Goal: Navigation & Orientation: Find specific page/section

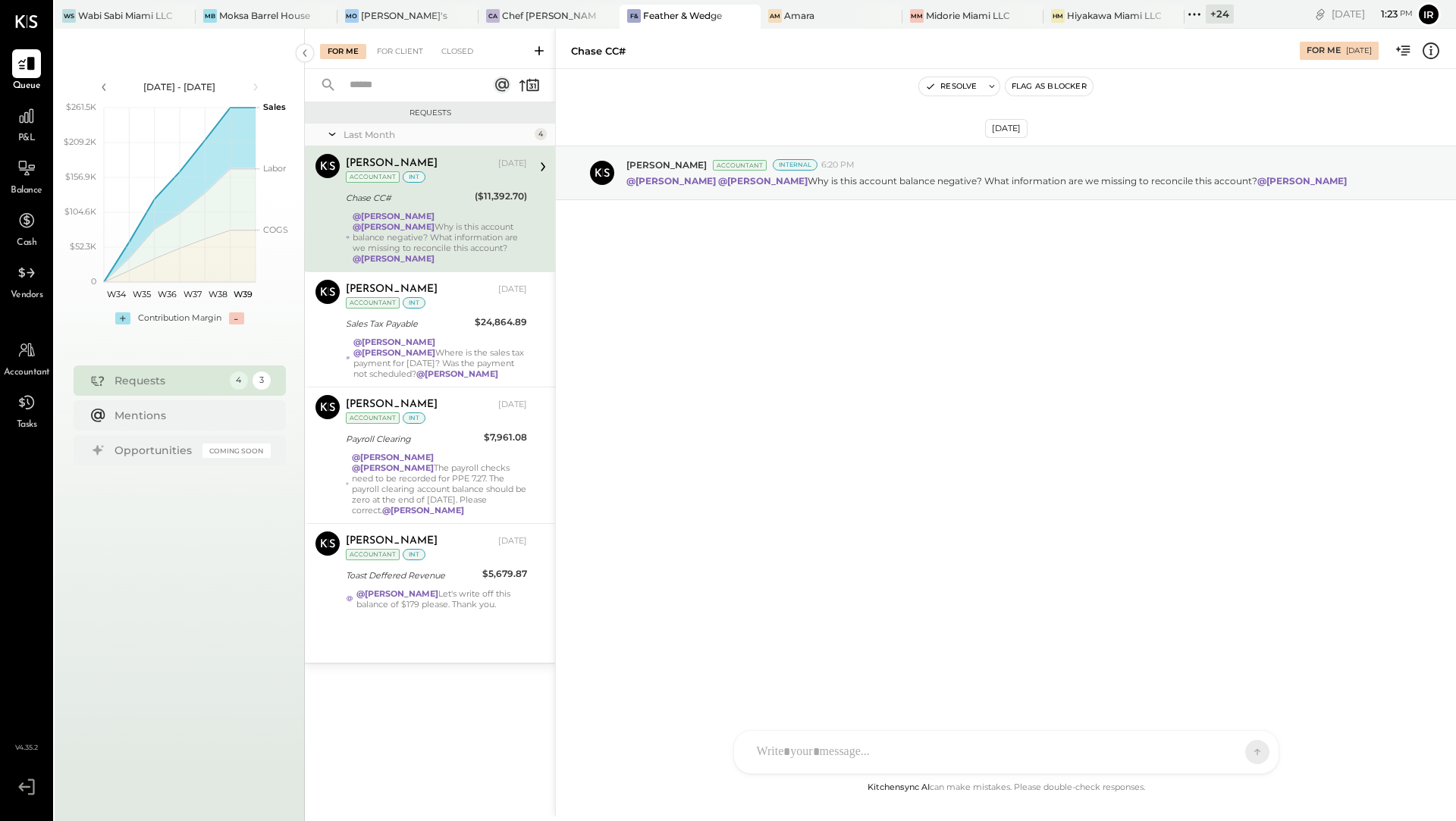
click at [1205, 14] on div "+ 24" at bounding box center [1219, 14] width 28 height 19
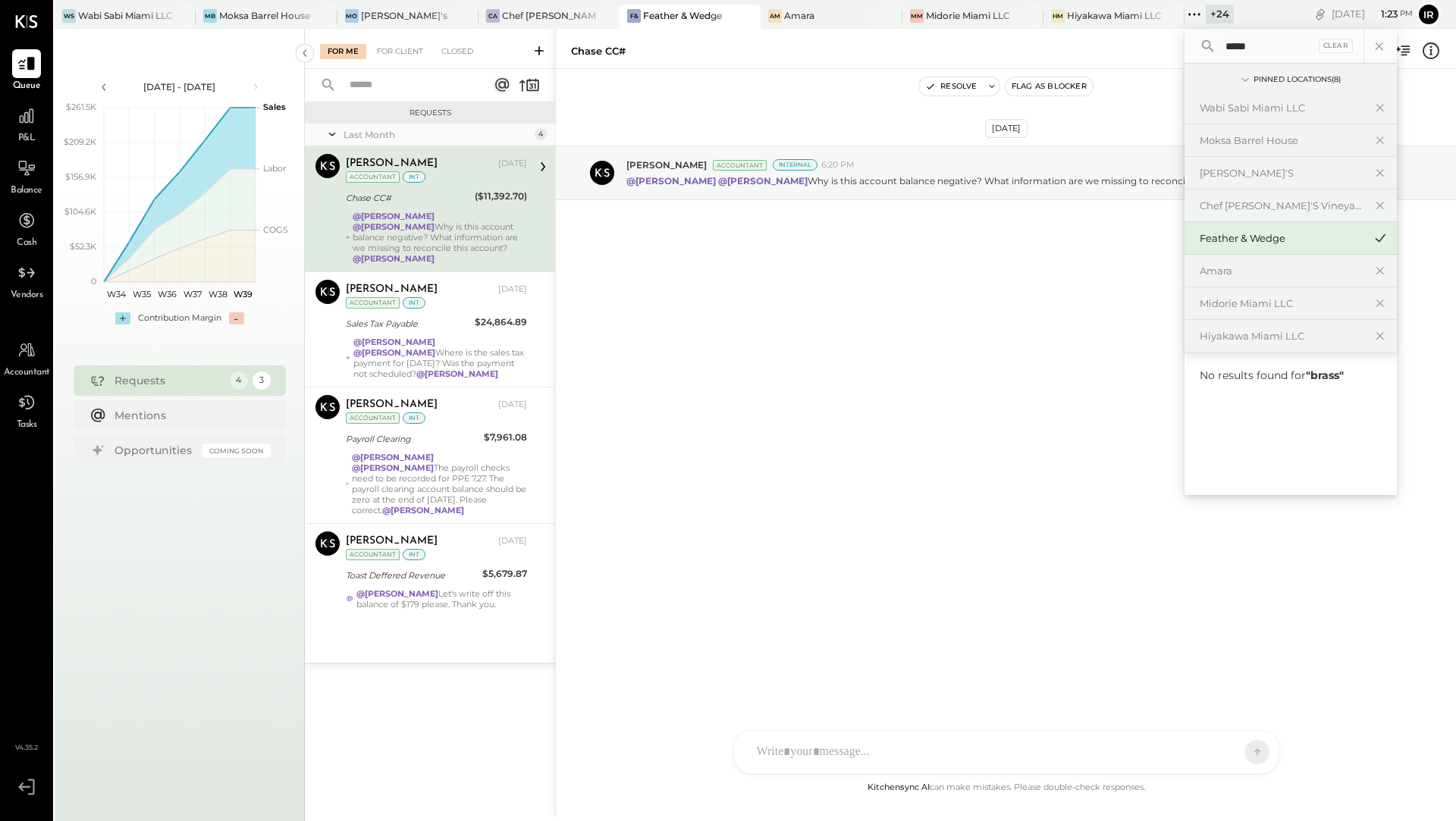
type input "*****"
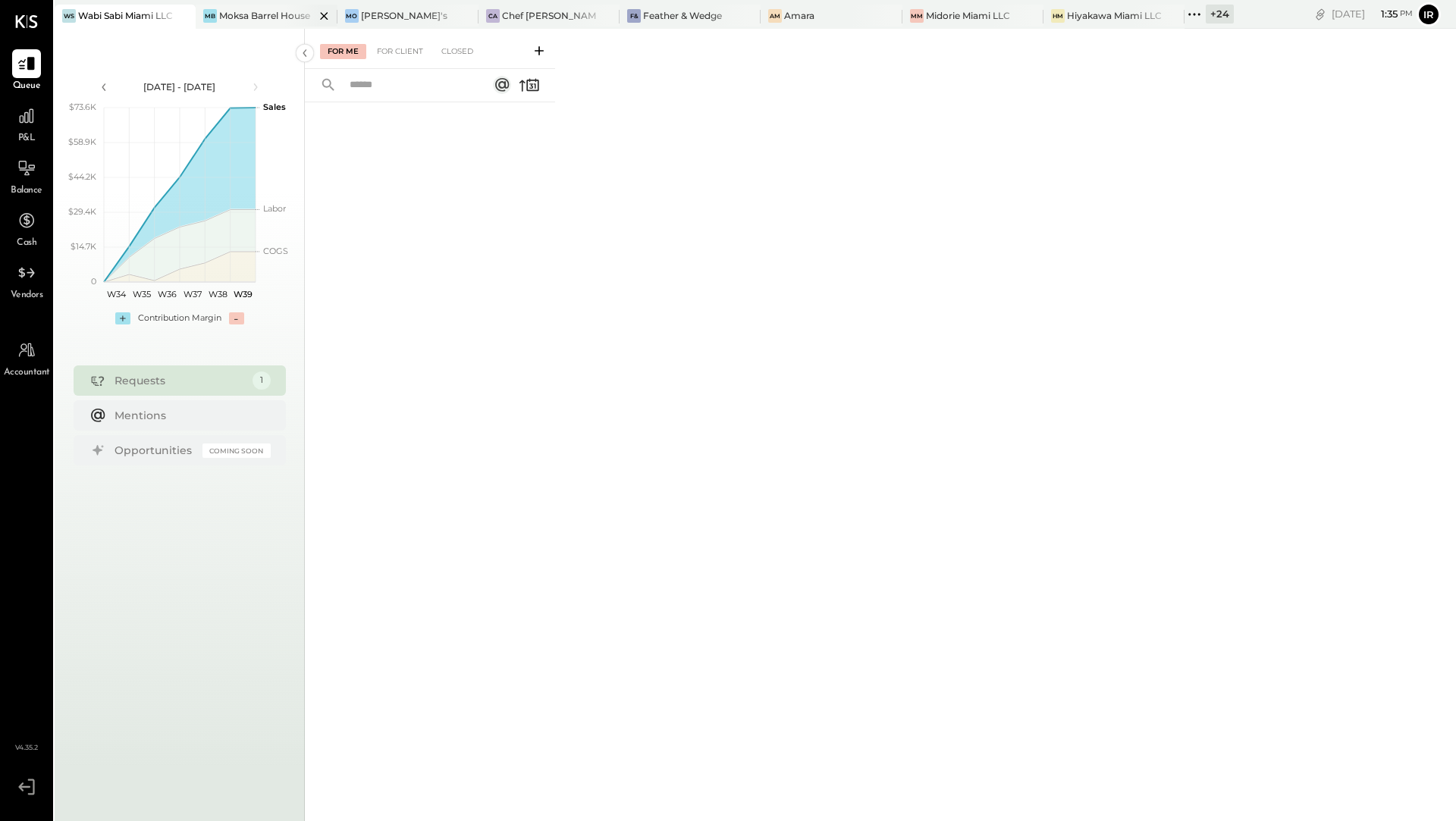
click at [271, 20] on div "Moksa Barrel House" at bounding box center [264, 15] width 91 height 13
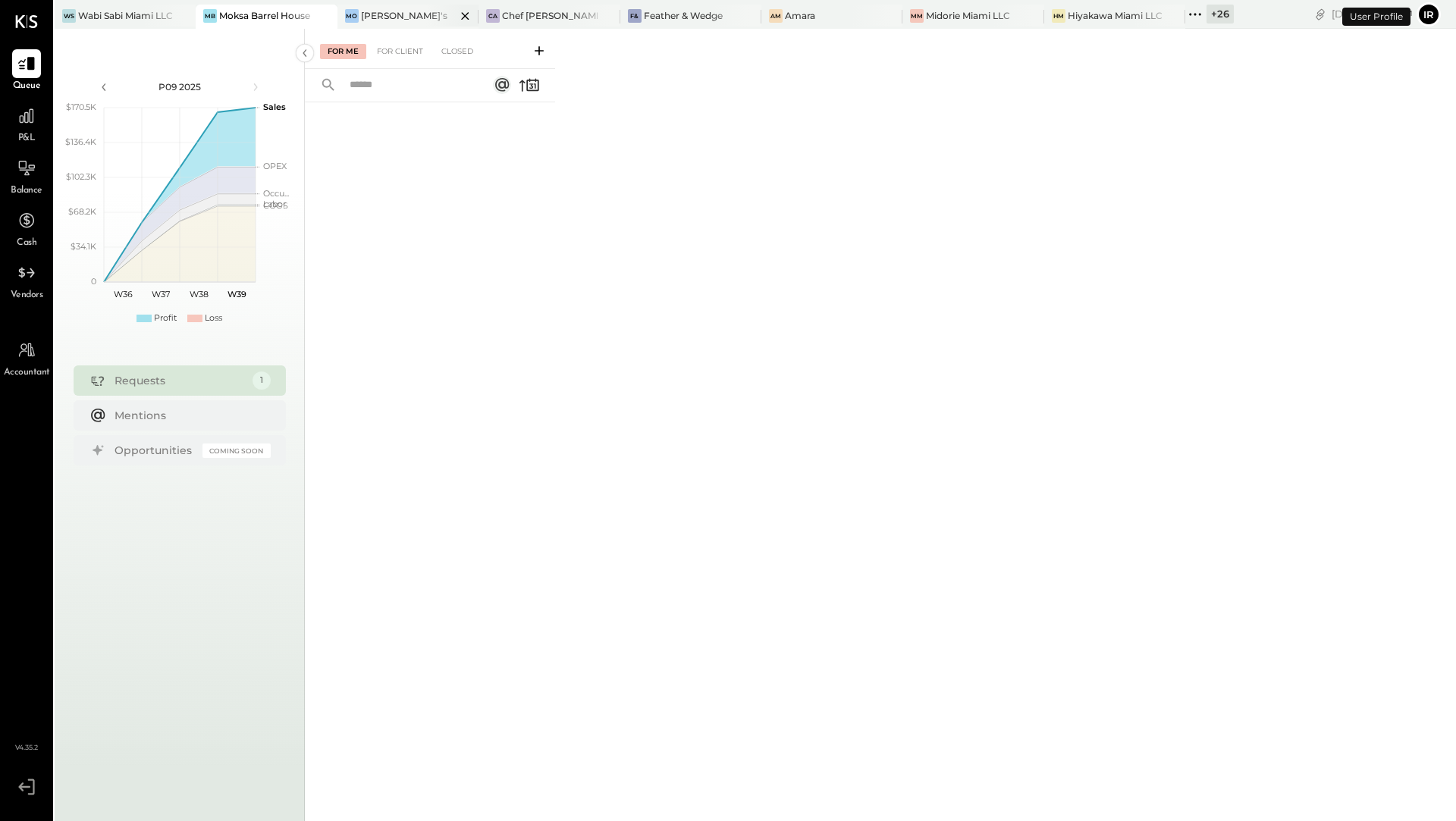
click at [391, 6] on div "Mo Moby's" at bounding box center [408, 17] width 141 height 25
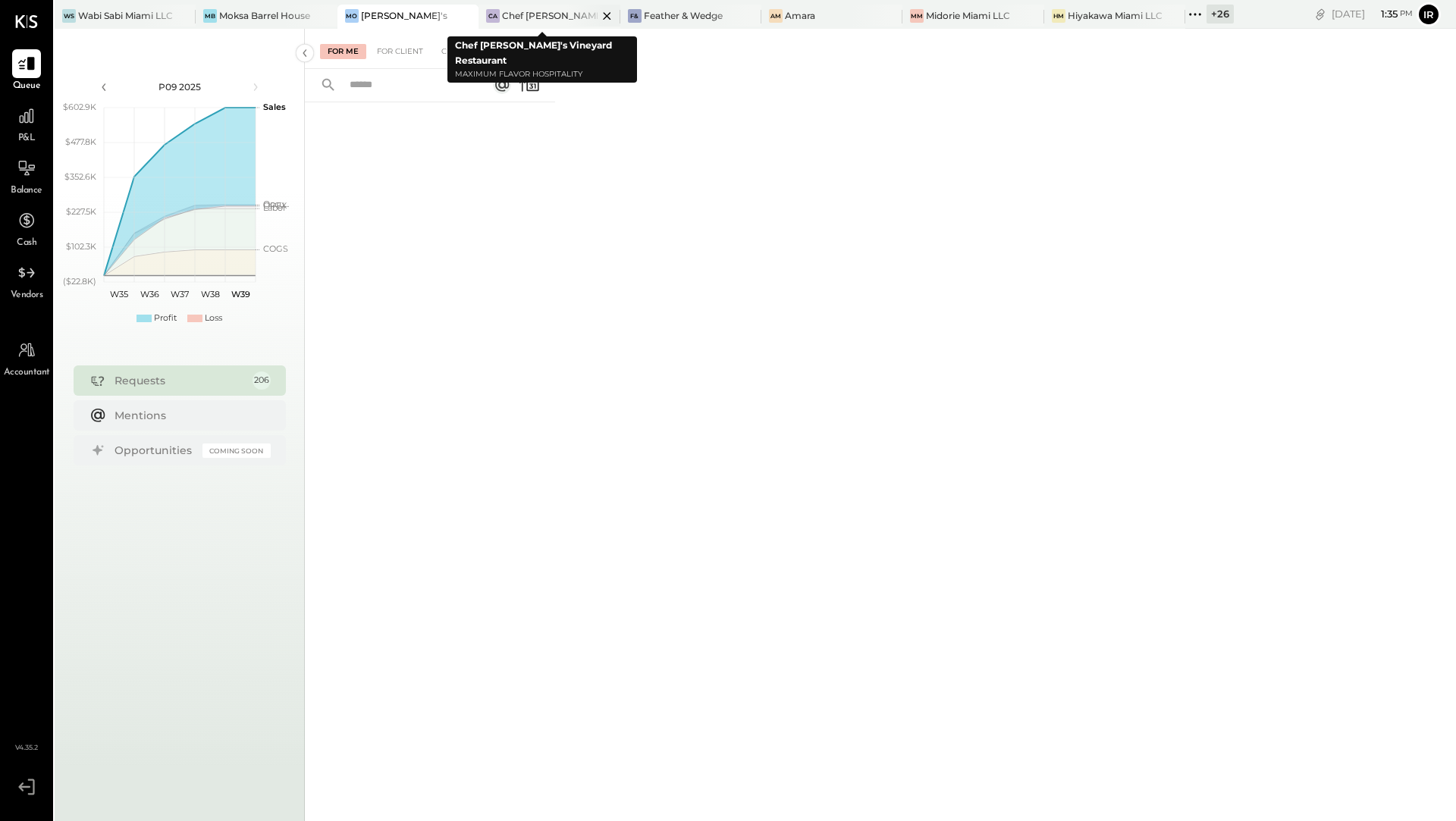
click at [514, 9] on div "Chef [PERSON_NAME]'s Vineyard Restaurant" at bounding box center [549, 15] width 95 height 13
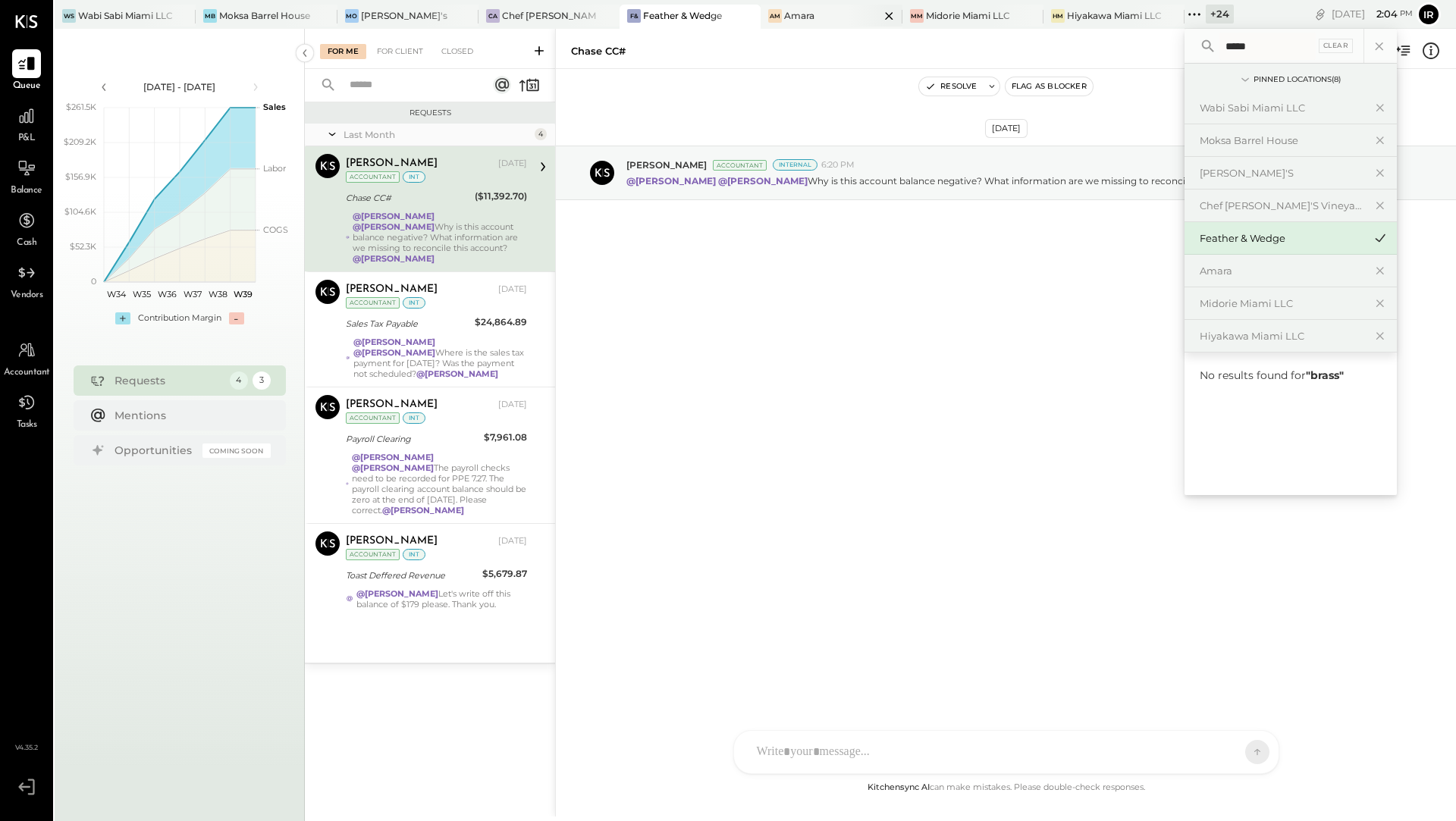
click at [796, 12] on div "Amara" at bounding box center [799, 15] width 31 height 13
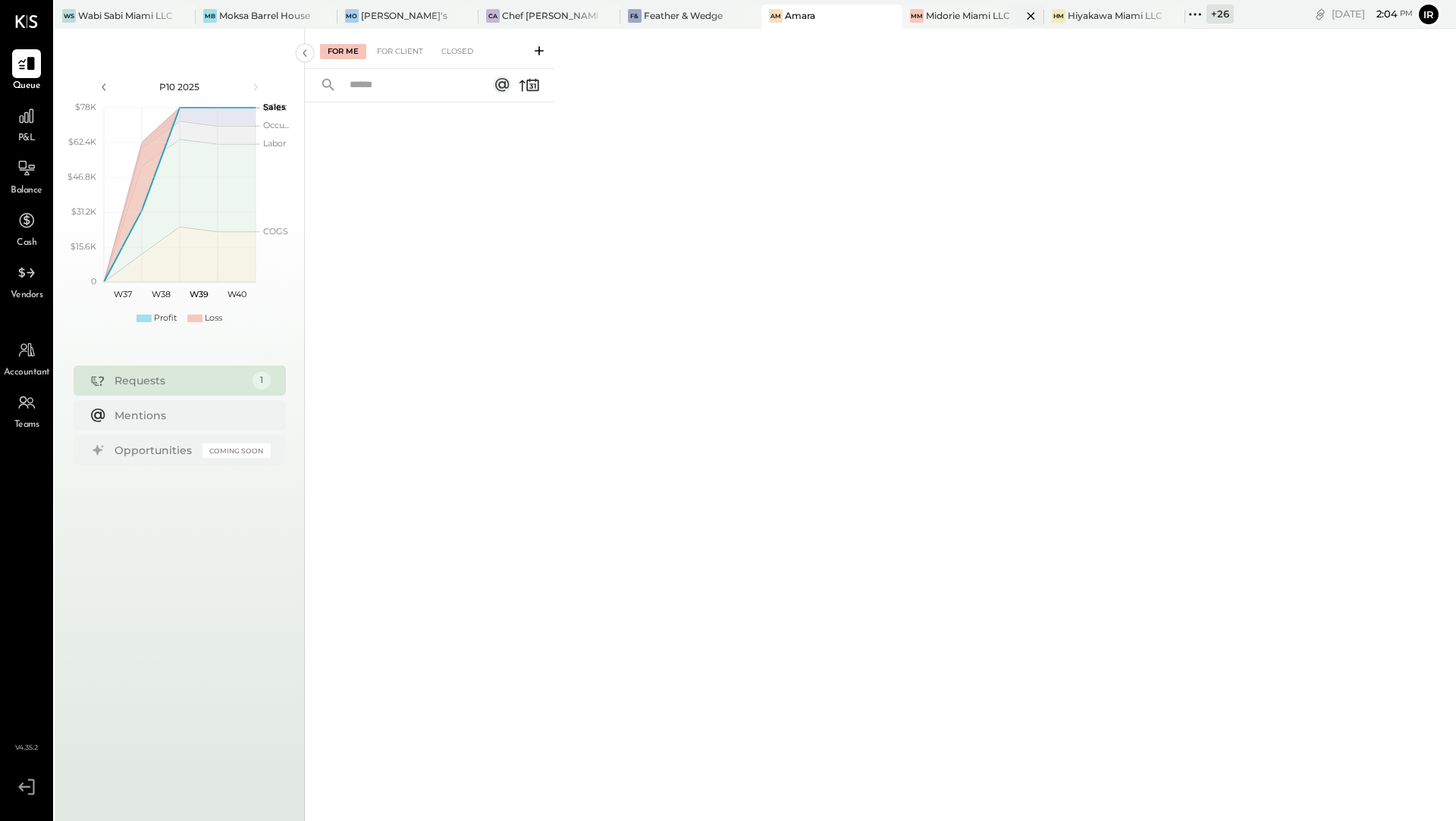
click at [932, 5] on div "MM Midorie Miami LLC" at bounding box center [973, 17] width 141 height 25
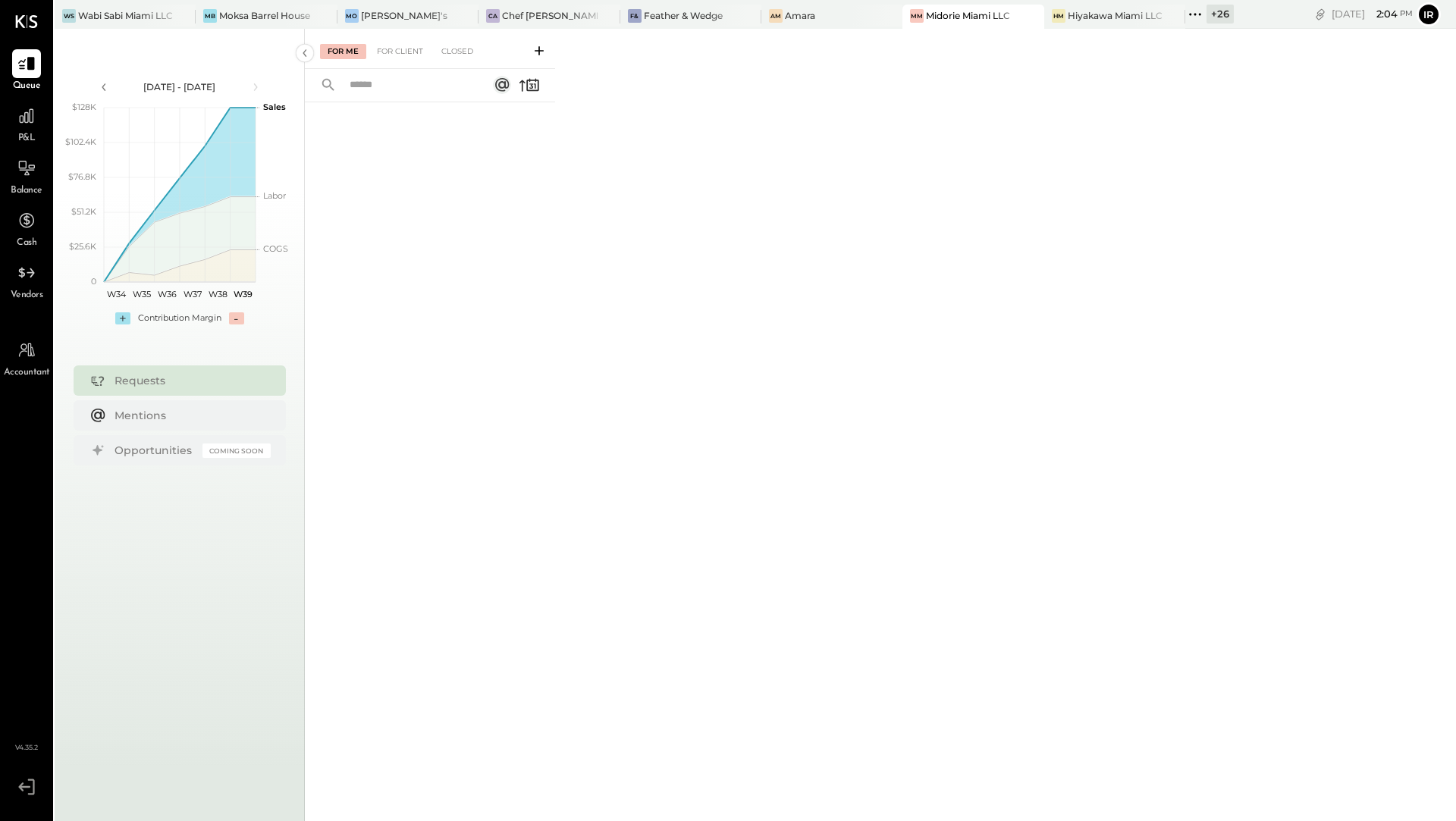
click at [1098, 29] on div "For Me For Client Closed" at bounding box center [880, 423] width 1151 height 787
click at [1097, 19] on div "Hiyakawa Miami LLC" at bounding box center [1115, 15] width 95 height 13
click at [1185, 17] on icon at bounding box center [1195, 15] width 20 height 20
click at [1206, 7] on div "+ 26" at bounding box center [1220, 14] width 28 height 19
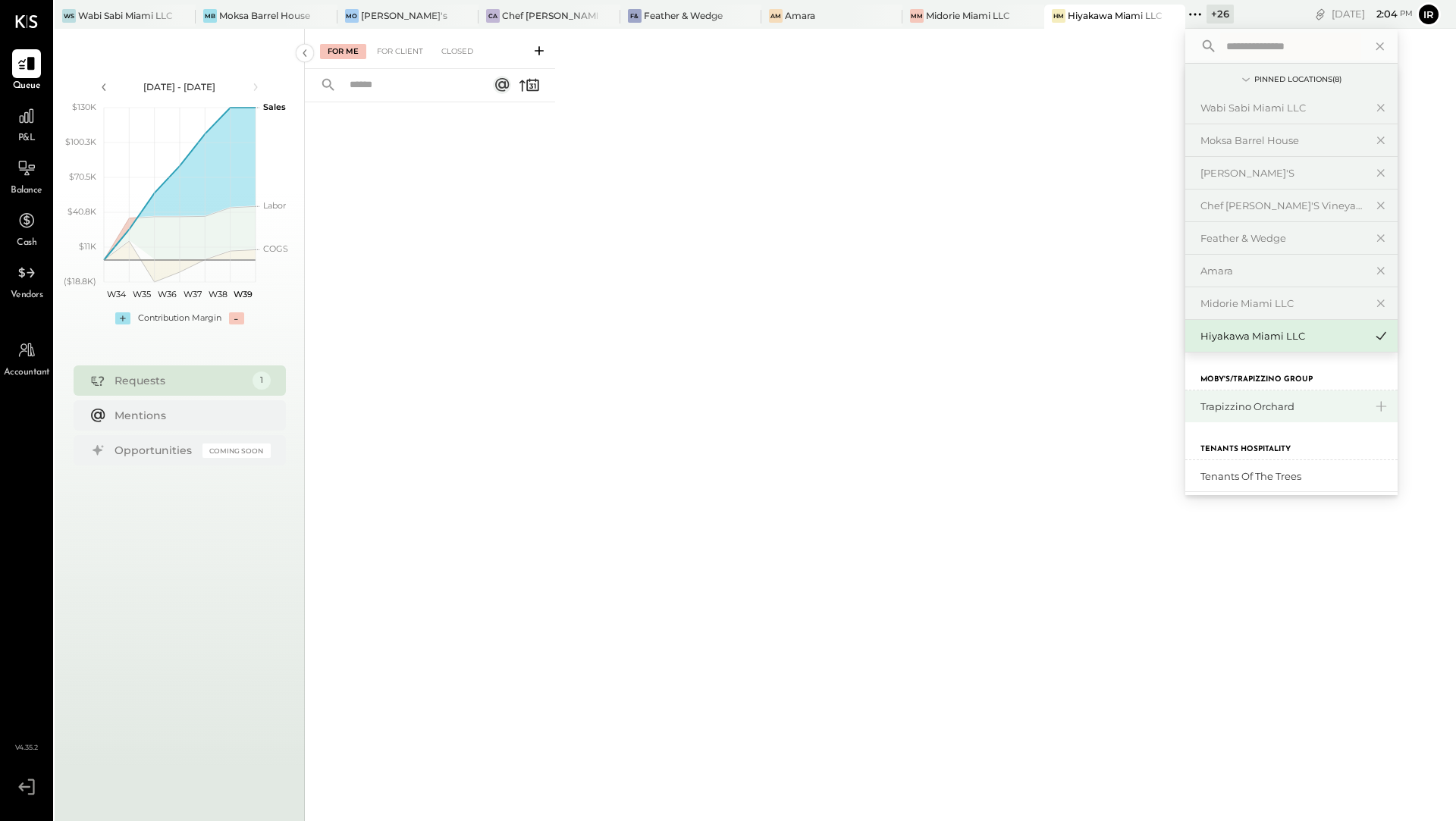
click at [1216, 403] on div "Trapizzino Orchard" at bounding box center [1283, 407] width 164 height 15
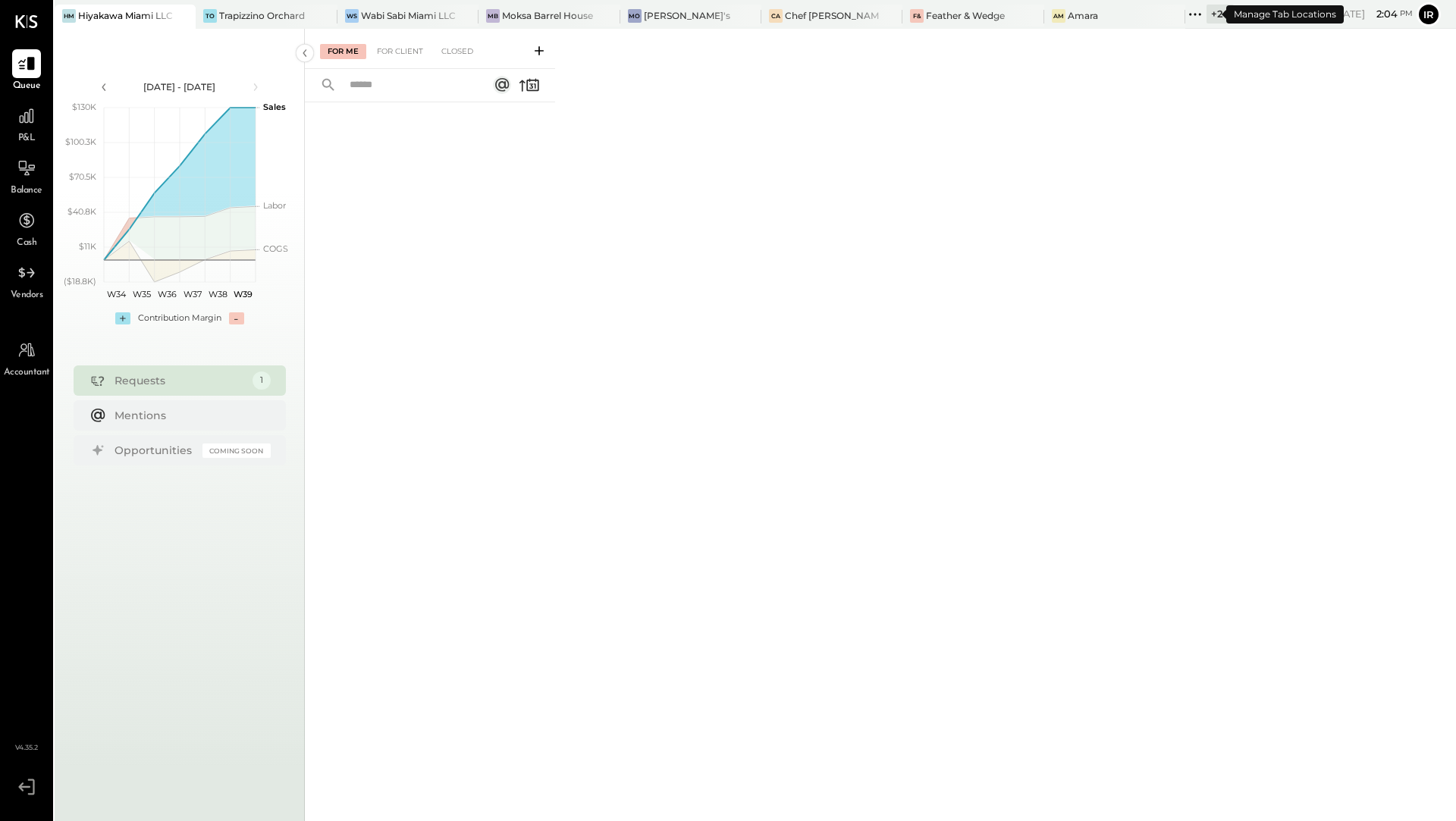
click at [1206, 8] on div "+ 26" at bounding box center [1220, 14] width 28 height 19
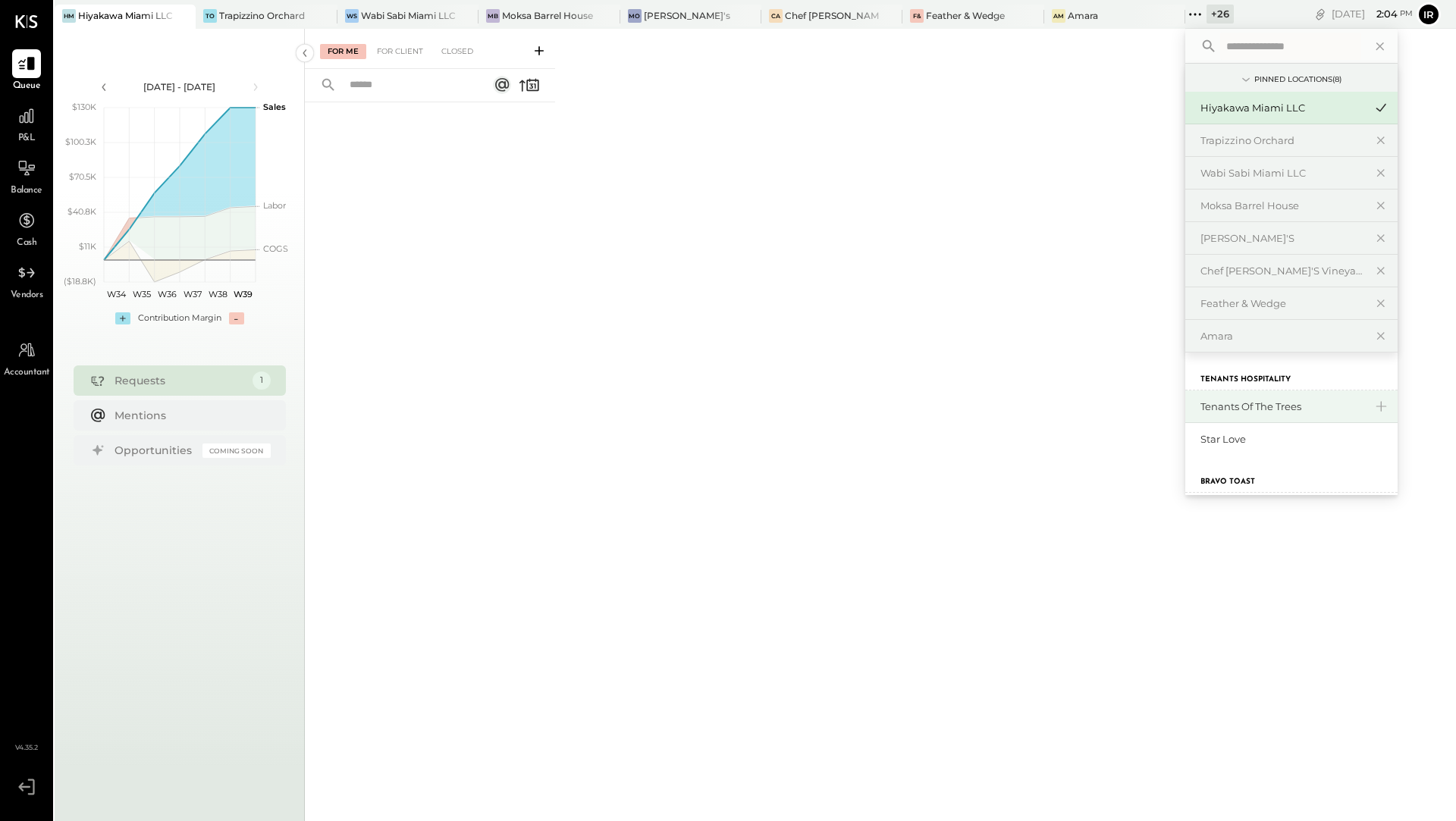
click at [1204, 404] on div "Tenants of the Trees" at bounding box center [1283, 407] width 164 height 15
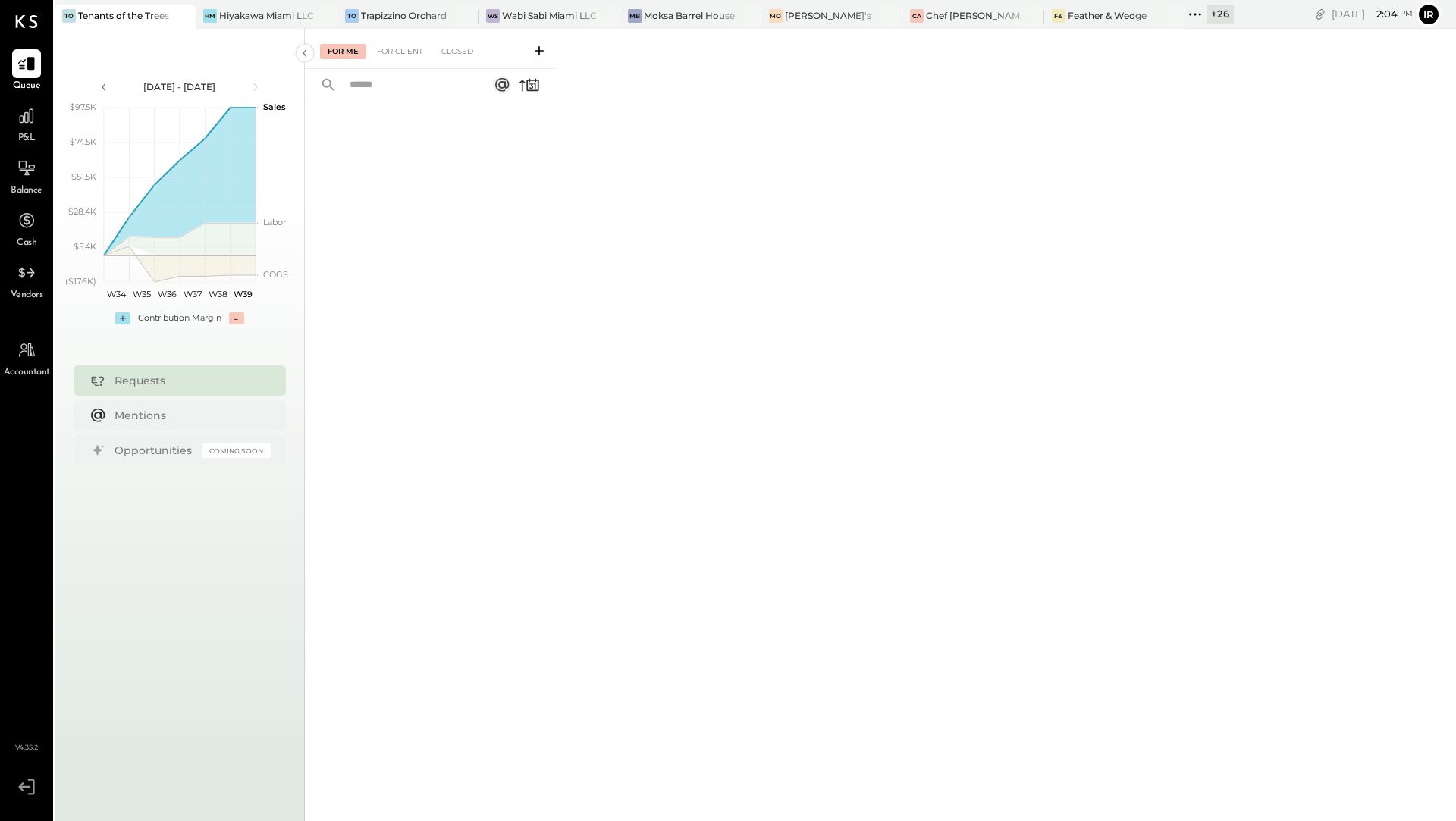
click at [1218, 17] on div "+ 26" at bounding box center [1220, 14] width 28 height 19
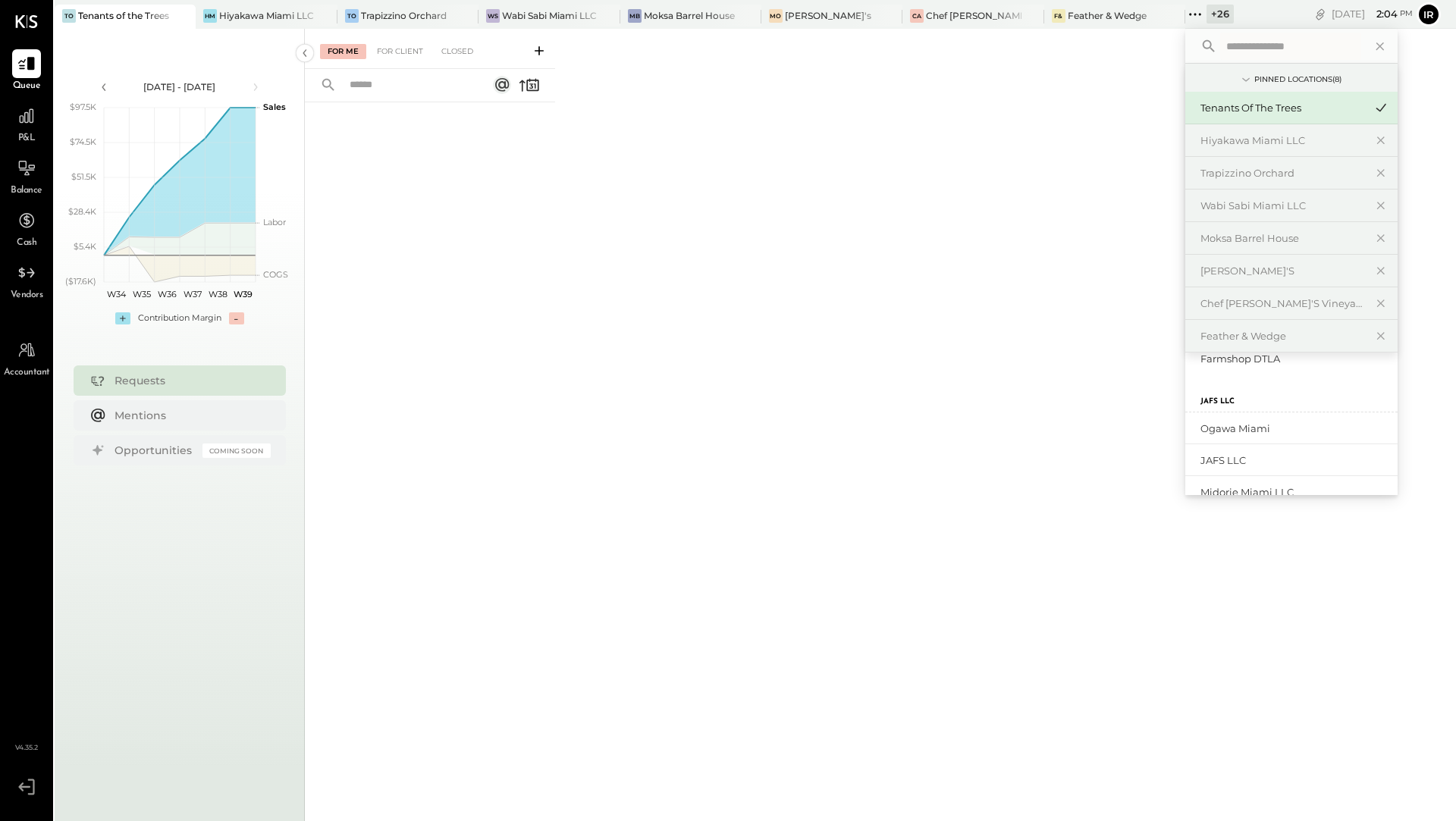
scroll to position [275, 0]
click at [1250, 451] on div "JAFS LLC" at bounding box center [1291, 462] width 212 height 33
click at [1237, 464] on div "JAFS LLC" at bounding box center [1283, 462] width 164 height 15
